Goal: Information Seeking & Learning: Learn about a topic

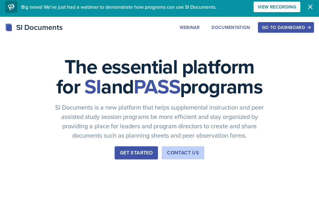
scroll to position [3, 0]
click at [272, 26] on div "Go to Dashboard" at bounding box center [286, 27] width 48 height 5
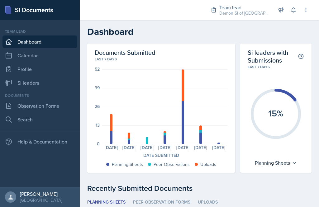
click at [44, 80] on link "Si leaders" at bounding box center [39, 83] width 75 height 12
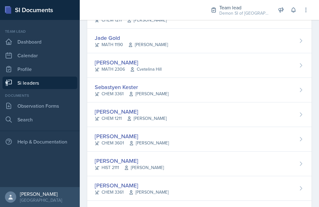
scroll to position [294, 0]
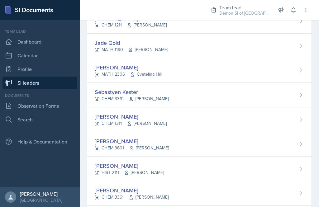
click at [184, 132] on div "Matt Mineo CHEM 3601 Mark Mitchell" at bounding box center [199, 144] width 224 height 25
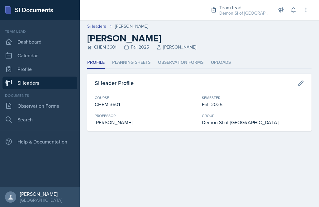
click at [137, 67] on li "Planning Sheets" at bounding box center [131, 63] width 38 height 12
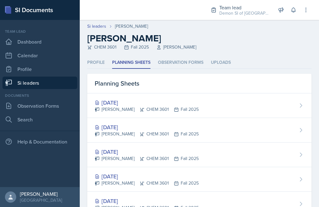
click at [134, 127] on div "[DATE]" at bounding box center [147, 127] width 104 height 8
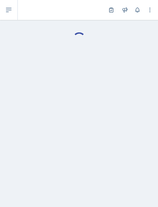
select select "Planning Sheets"
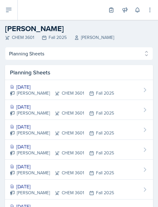
click at [45, 86] on div "[DATE]" at bounding box center [62, 86] width 104 height 7
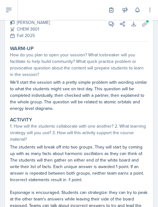
scroll to position [28, 0]
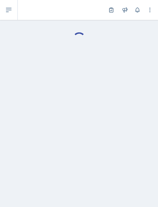
select select "Planning Sheets"
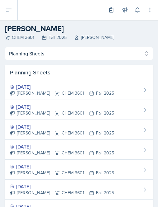
click at [55, 112] on icon at bounding box center [57, 113] width 5 height 5
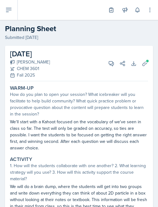
click at [145, 65] on icon at bounding box center [144, 63] width 5 height 5
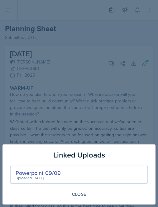
click at [48, 194] on div "Close" at bounding box center [79, 194] width 138 height 11
click at [46, 193] on div "Close" at bounding box center [79, 194] width 138 height 11
click at [42, 195] on div "Close" at bounding box center [79, 194] width 138 height 11
click at [36, 193] on div "Close" at bounding box center [79, 194] width 138 height 11
click at [32, 196] on div "Close" at bounding box center [79, 194] width 138 height 11
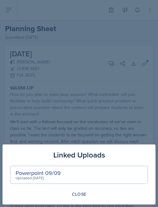
click at [82, 207] on html "SI Documents Team lead Dashboard Calendar Profile Si leaders Documents Observat…" at bounding box center [79, 103] width 158 height 207
click at [81, 207] on html "SI Documents Team lead Dashboard Calendar Profile Si leaders Documents Observat…" at bounding box center [79, 103] width 158 height 207
click at [79, 207] on html "SI Documents Team lead Dashboard Calendar Profile Si leaders Documents Observat…" at bounding box center [79, 103] width 158 height 207
click at [78, 194] on div "Close" at bounding box center [79, 194] width 14 height 5
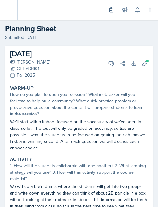
click at [142, 60] on icon at bounding box center [145, 63] width 6 height 6
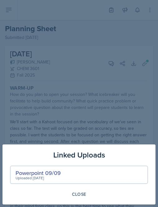
click at [50, 175] on div "Powerpoint 09/09" at bounding box center [38, 173] width 45 height 8
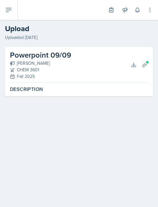
click at [130, 66] on button "Download" at bounding box center [133, 64] width 11 height 11
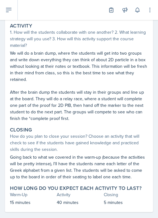
scroll to position [133, 0]
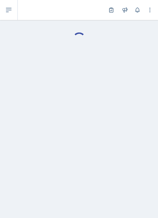
select select "Planning Sheets"
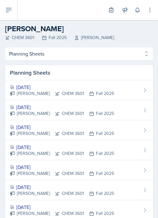
click at [36, 86] on div "[DATE]" at bounding box center [62, 86] width 104 height 7
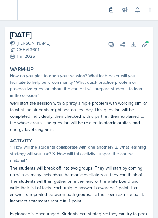
scroll to position [19, 0]
click at [110, 186] on p "The students will break off into two groups. They will start by coming up with …" at bounding box center [79, 184] width 138 height 39
click at [106, 146] on div "1. How will the students collaborate with one another? 2. What learning strateg…" at bounding box center [79, 154] width 138 height 20
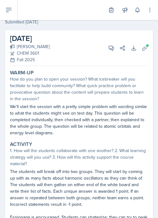
scroll to position [5, 0]
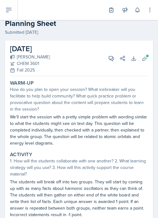
click at [147, 57] on span at bounding box center [148, 56] width 4 height 4
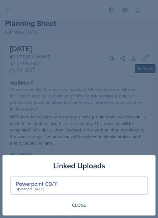
click at [94, 110] on div at bounding box center [79, 109] width 158 height 218
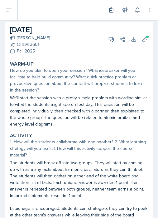
scroll to position [24, 0]
click at [145, 42] on button "Uploads" at bounding box center [144, 39] width 11 height 11
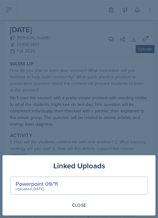
click at [49, 185] on div "Powerpoint 09/11" at bounding box center [37, 183] width 42 height 8
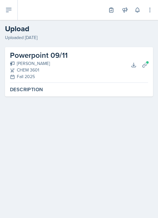
click at [144, 68] on icon at bounding box center [145, 65] width 6 height 6
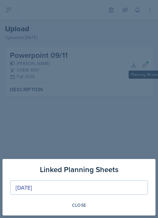
click at [105, 129] on div at bounding box center [79, 109] width 158 height 218
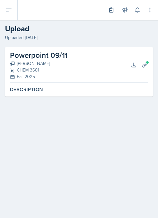
click at [135, 68] on button "Download" at bounding box center [133, 64] width 11 height 11
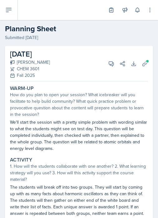
select select "Planning Sheets"
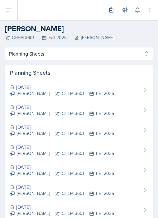
click at [20, 44] on header "Si leaders [PERSON_NAME] [PERSON_NAME] CHEM 3601 Fall 2025 [PERSON_NAME]" at bounding box center [79, 33] width 158 height 27
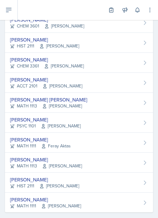
scroll to position [366, 0]
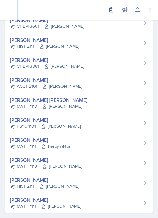
click at [60, 184] on span "[PERSON_NAME]" at bounding box center [59, 186] width 40 height 7
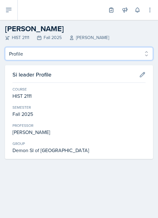
click at [34, 51] on select "Profile Planning Sheets Observation Forms Uploads" at bounding box center [79, 53] width 148 height 13
select select "Planning Sheets"
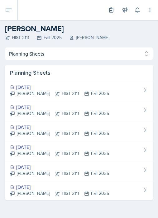
click at [43, 109] on div "Sep 8th, 2025" at bounding box center [59, 106] width 99 height 7
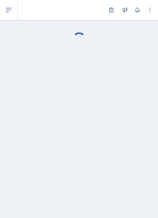
select select "Planning Sheets"
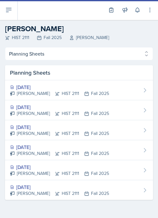
click at [44, 88] on div "Sep 10th, 2025" at bounding box center [59, 86] width 99 height 7
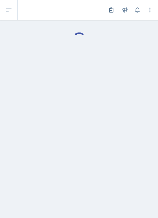
select select "Planning Sheets"
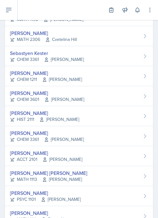
scroll to position [293, 0]
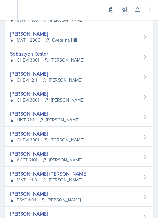
click at [93, 75] on div "Jaqueline Martinez CHEM 1211 Antoinette South" at bounding box center [79, 77] width 148 height 20
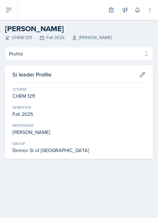
click at [46, 63] on div "Profile Planning Sheets Observation Forms Uploads Profile Planning Sheets Obser…" at bounding box center [79, 103] width 148 height 112
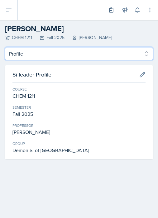
click at [119, 58] on select "Profile Planning Sheets Observation Forms Uploads" at bounding box center [79, 53] width 148 height 13
select select "Planning Sheets"
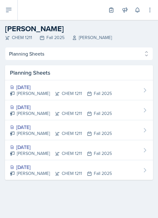
click at [48, 105] on div "Sep 8th, 2025" at bounding box center [61, 106] width 102 height 7
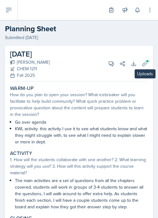
click at [147, 60] on icon at bounding box center [145, 63] width 6 height 6
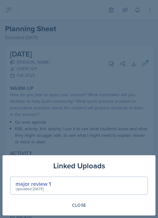
click at [48, 181] on div "major review 1" at bounding box center [33, 183] width 35 height 8
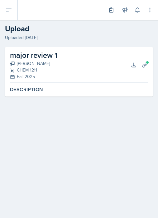
click at [144, 66] on icon at bounding box center [145, 65] width 6 height 6
